Goal: Information Seeking & Learning: Learn about a topic

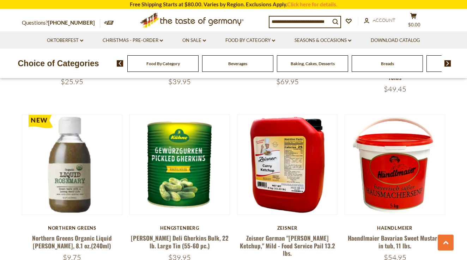
scroll to position [507, 0]
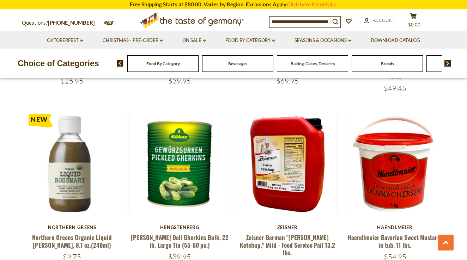
click at [298, 200] on img at bounding box center [287, 164] width 100 height 100
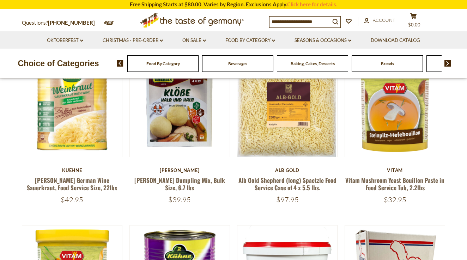
scroll to position [214, 0]
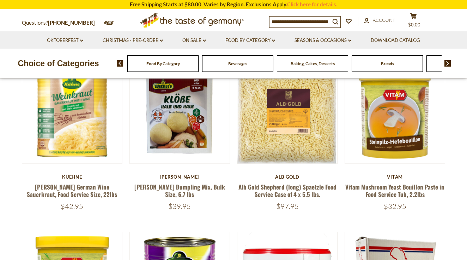
click at [329, 63] on span "Baking, Cakes, Desserts" at bounding box center [313, 63] width 44 height 5
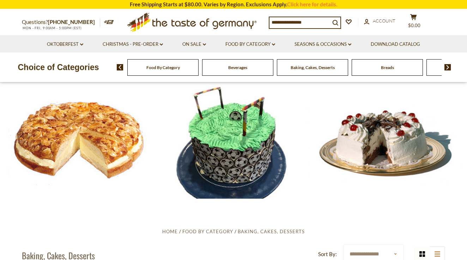
click at [199, 63] on div "Baking, Cakes, Desserts" at bounding box center [162, 67] width 71 height 17
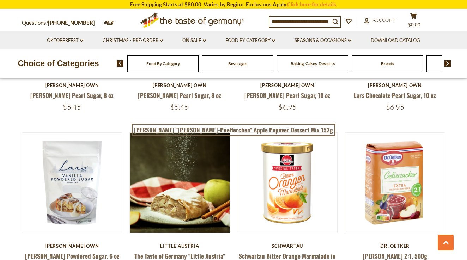
scroll to position [1153, 0]
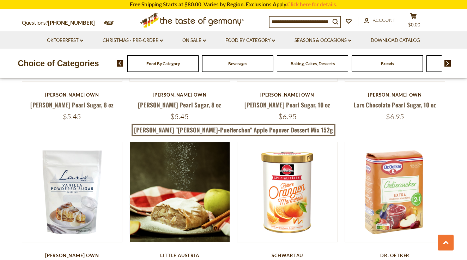
click at [447, 64] on img at bounding box center [447, 63] width 7 height 6
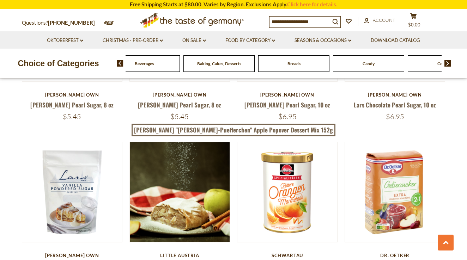
click at [446, 65] on img at bounding box center [447, 63] width 7 height 6
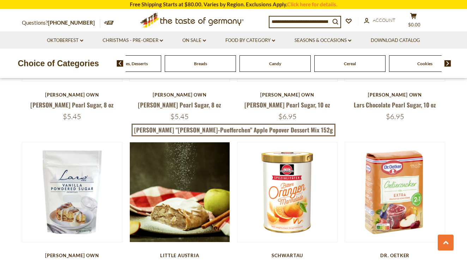
click at [446, 65] on img at bounding box center [447, 63] width 7 height 6
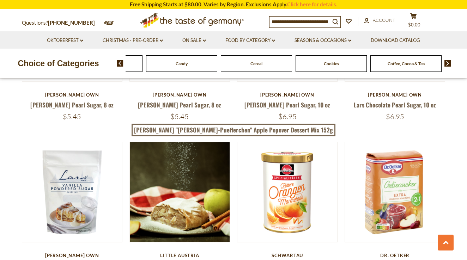
click at [334, 64] on span "Cookies" at bounding box center [331, 63] width 15 height 5
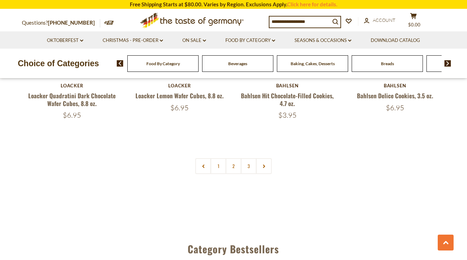
scroll to position [1669, 0]
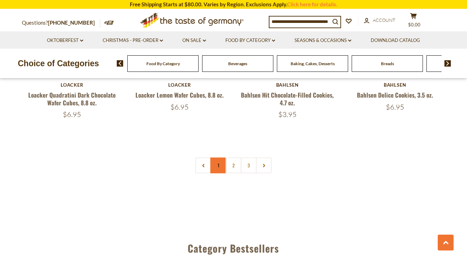
click at [214, 163] on link "1" at bounding box center [218, 166] width 16 height 16
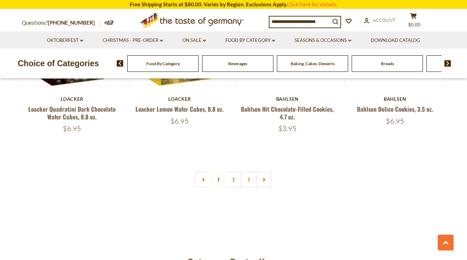
scroll to position [1655, 0]
click at [232, 177] on link "2" at bounding box center [234, 179] width 16 height 16
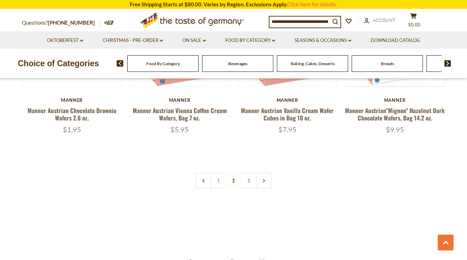
scroll to position [1656, 0]
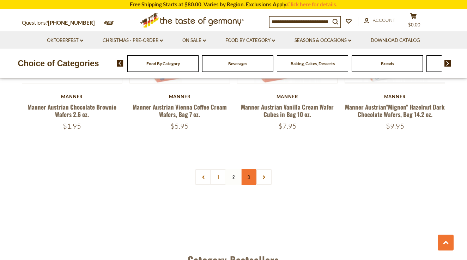
click at [248, 169] on link "3" at bounding box center [249, 177] width 16 height 16
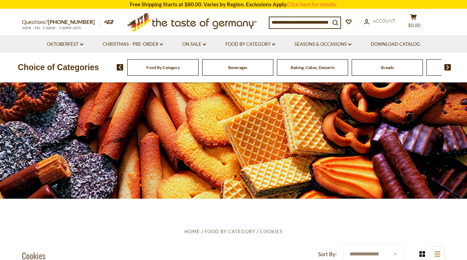
scroll to position [0, 0]
click at [336, 22] on icon "search_icon" at bounding box center [335, 23] width 6 height 6
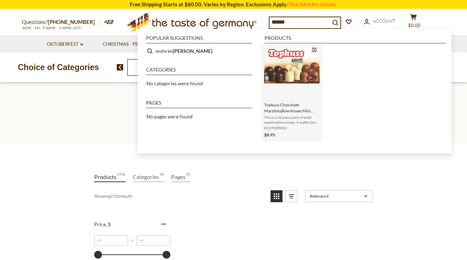
type input "******"
click at [305, 57] on img "Topkuss Chocolate Marshmallow Kisses Mini Assortment 32 pc. 9.4 oz" at bounding box center [291, 66] width 55 height 36
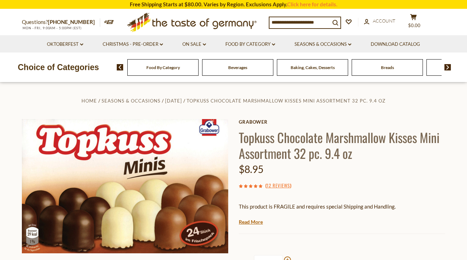
click at [448, 66] on img at bounding box center [447, 67] width 7 height 6
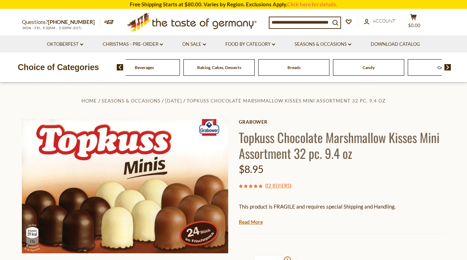
click at [448, 66] on img at bounding box center [447, 67] width 7 height 6
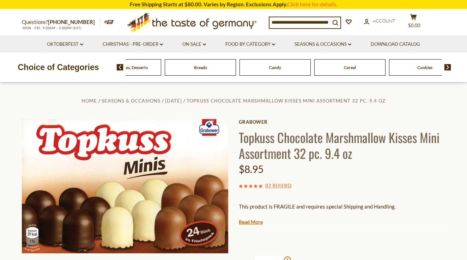
click at [448, 66] on img at bounding box center [447, 67] width 7 height 6
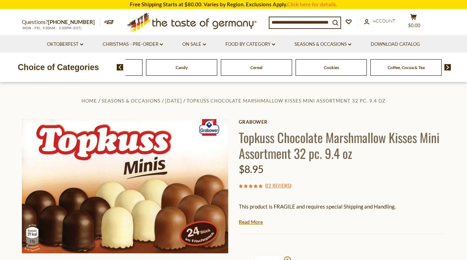
click at [448, 66] on img at bounding box center [447, 67] width 7 height 6
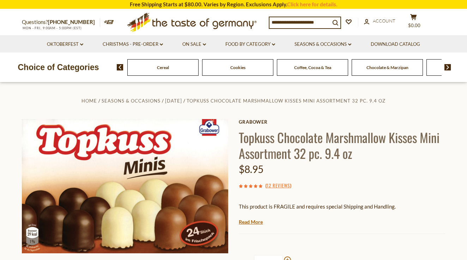
click at [448, 67] on img at bounding box center [447, 67] width 7 height 6
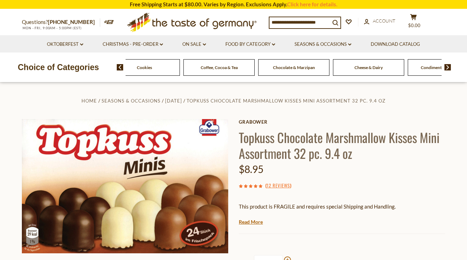
click at [447, 67] on img at bounding box center [447, 67] width 7 height 6
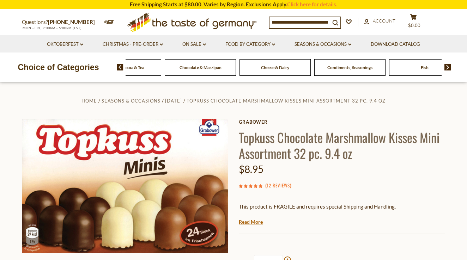
click at [447, 67] on img at bounding box center [447, 67] width 7 height 6
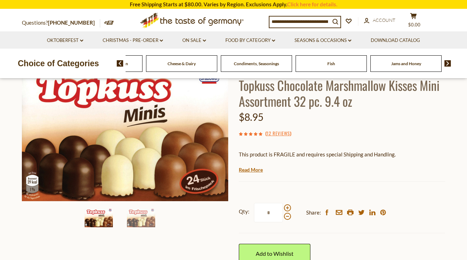
scroll to position [52, 0]
click at [333, 65] on span "Fish" at bounding box center [331, 63] width 8 height 5
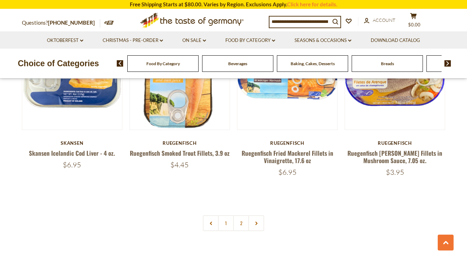
scroll to position [1617, 0]
click at [242, 215] on link "2" at bounding box center [241, 223] width 16 height 16
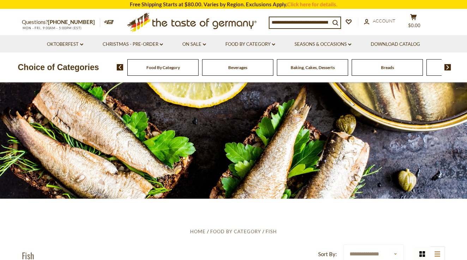
scroll to position [0, 0]
click at [147, 42] on link "Christmas - PRE-ORDER dropdown_arrow" at bounding box center [133, 45] width 60 height 8
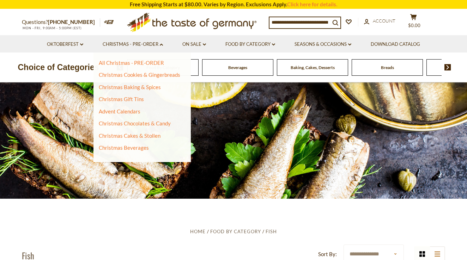
click at [62, 40] on li "Oktoberfest dropdown_arrow All Oktoberfest Oktoberfest Foods Party Supplies" at bounding box center [65, 43] width 55 height 17
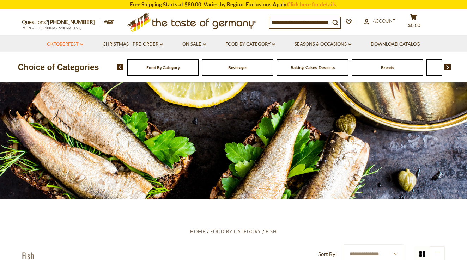
click at [63, 43] on link "Oktoberfest dropdown_arrow" at bounding box center [65, 45] width 36 height 8
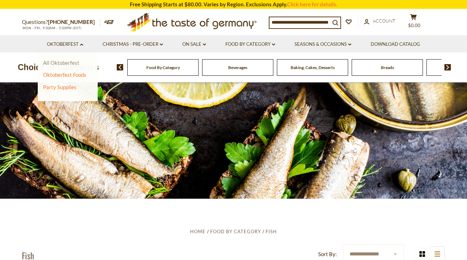
click at [50, 65] on link "All Oktoberfest" at bounding box center [61, 63] width 36 height 6
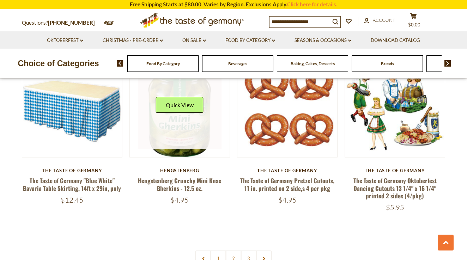
scroll to position [1621, 0]
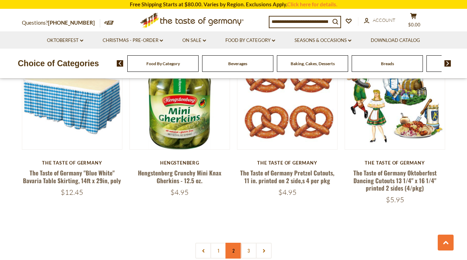
click at [230, 243] on link "2" at bounding box center [234, 251] width 16 height 16
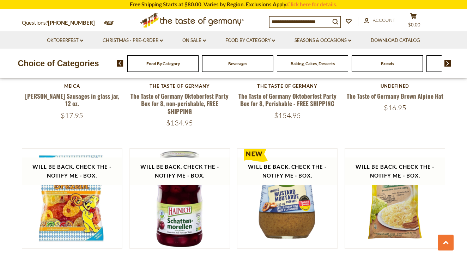
scroll to position [1499, 0]
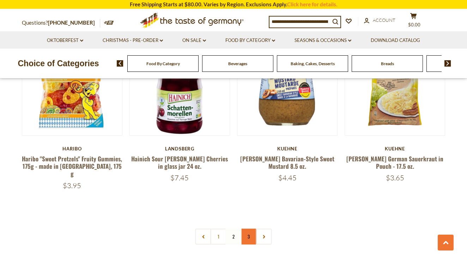
click at [250, 231] on link "3" at bounding box center [249, 237] width 16 height 16
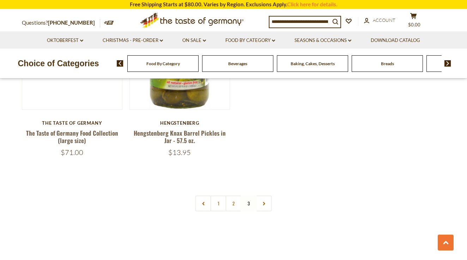
scroll to position [1309, 0]
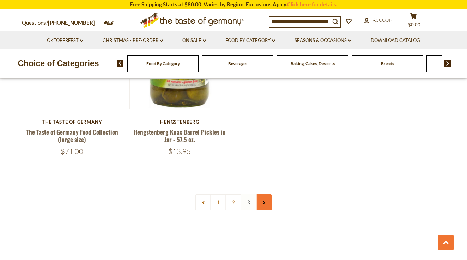
click at [263, 201] on use at bounding box center [264, 203] width 2 height 4
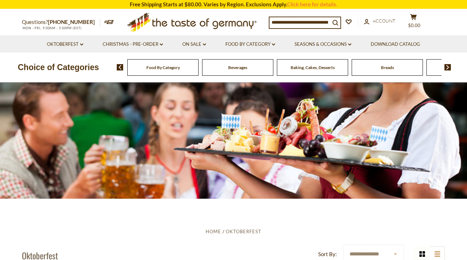
click at [174, 64] on div "Food By Category" at bounding box center [162, 67] width 71 height 17
click at [174, 69] on span "Food By Category" at bounding box center [162, 67] width 33 height 5
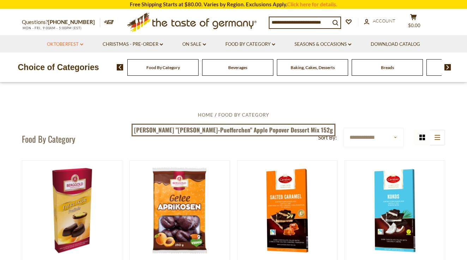
click at [80, 42] on link "Oktoberfest dropdown_arrow" at bounding box center [65, 45] width 36 height 8
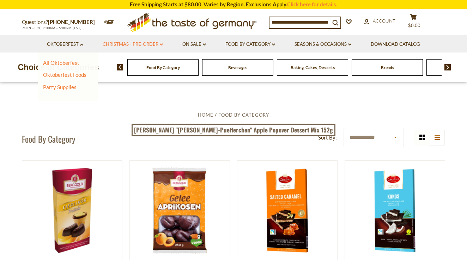
click at [137, 42] on link "Christmas - PRE-ORDER dropdown_arrow" at bounding box center [133, 45] width 60 height 8
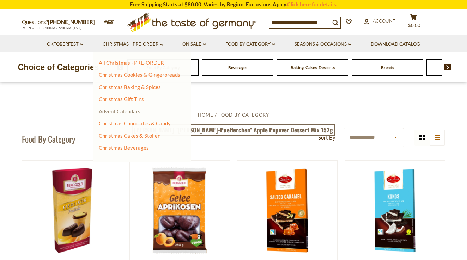
click at [130, 111] on link "Advent Calendars" at bounding box center [120, 111] width 42 height 6
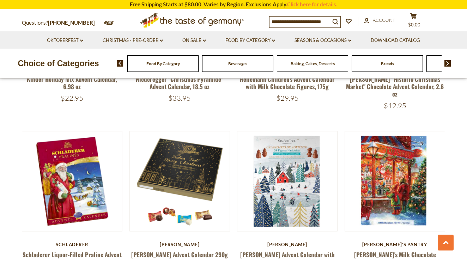
scroll to position [374, 0]
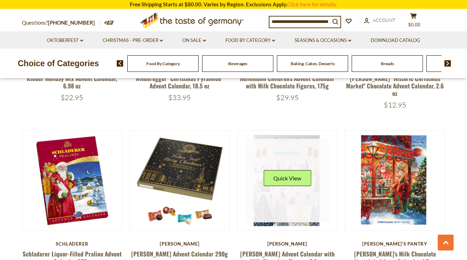
click at [296, 155] on link at bounding box center [287, 181] width 84 height 84
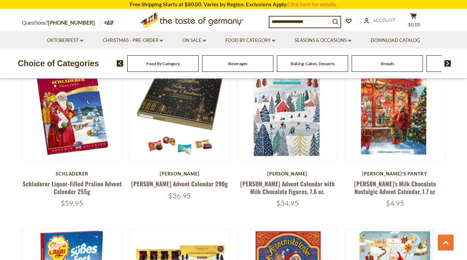
scroll to position [444, 0]
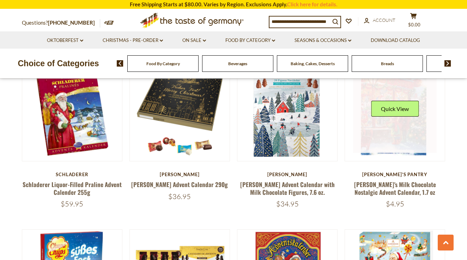
click at [386, 107] on div "Quick View" at bounding box center [395, 111] width 48 height 21
click at [389, 122] on link at bounding box center [395, 111] width 84 height 84
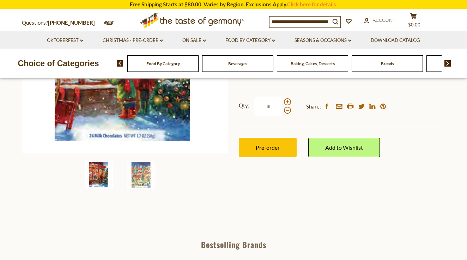
scroll to position [173, 0]
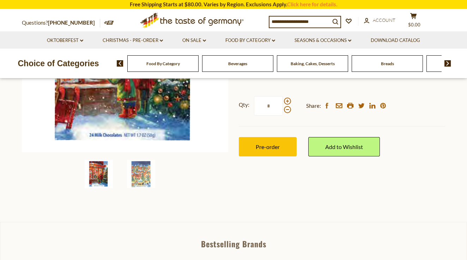
click at [104, 172] on img at bounding box center [99, 174] width 28 height 28
click at [96, 174] on img at bounding box center [99, 174] width 28 height 28
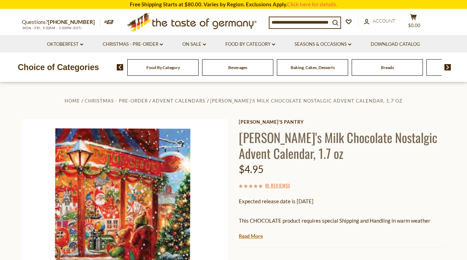
scroll to position [0, 0]
click at [199, 44] on link "On Sale dropdown_arrow" at bounding box center [194, 45] width 24 height 8
click at [185, 63] on link "All On Sale" at bounding box center [190, 63] width 25 height 6
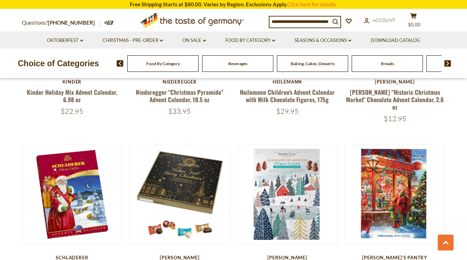
scroll to position [354, 0]
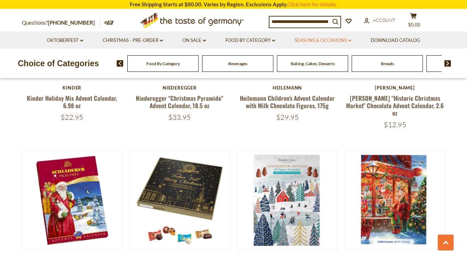
click at [347, 40] on link "Seasons & Occasions dropdown_arrow" at bounding box center [322, 41] width 57 height 8
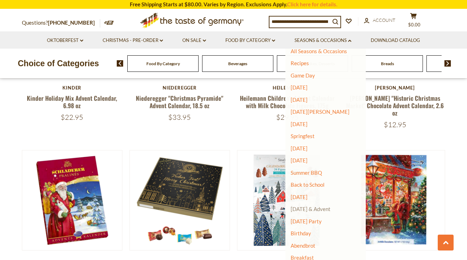
scroll to position [7, 0]
click at [306, 207] on link "[DATE] & Advent" at bounding box center [311, 209] width 40 height 6
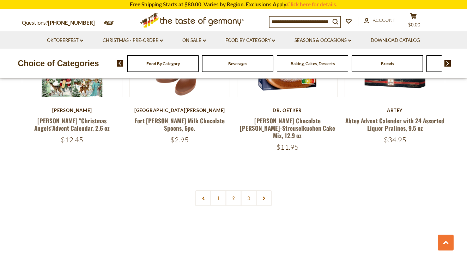
scroll to position [1642, 0]
click at [233, 190] on link "2" at bounding box center [234, 198] width 16 height 16
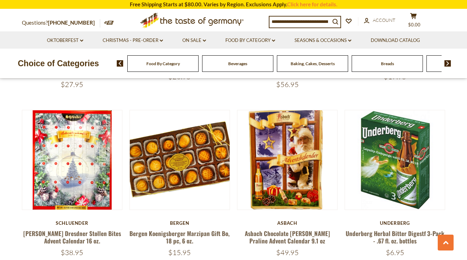
scroll to position [703, 0]
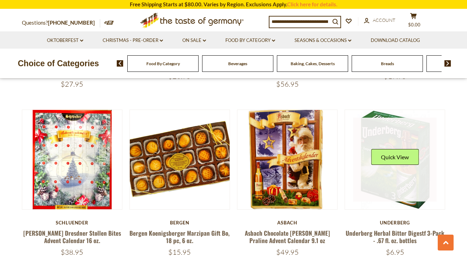
click at [382, 160] on link at bounding box center [395, 160] width 84 height 84
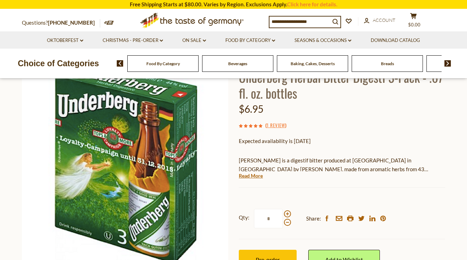
scroll to position [60, 0]
click at [256, 174] on link "Read More" at bounding box center [251, 175] width 24 height 7
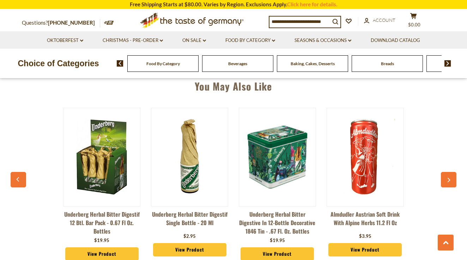
scroll to position [547, 0]
